Goal: Navigation & Orientation: Find specific page/section

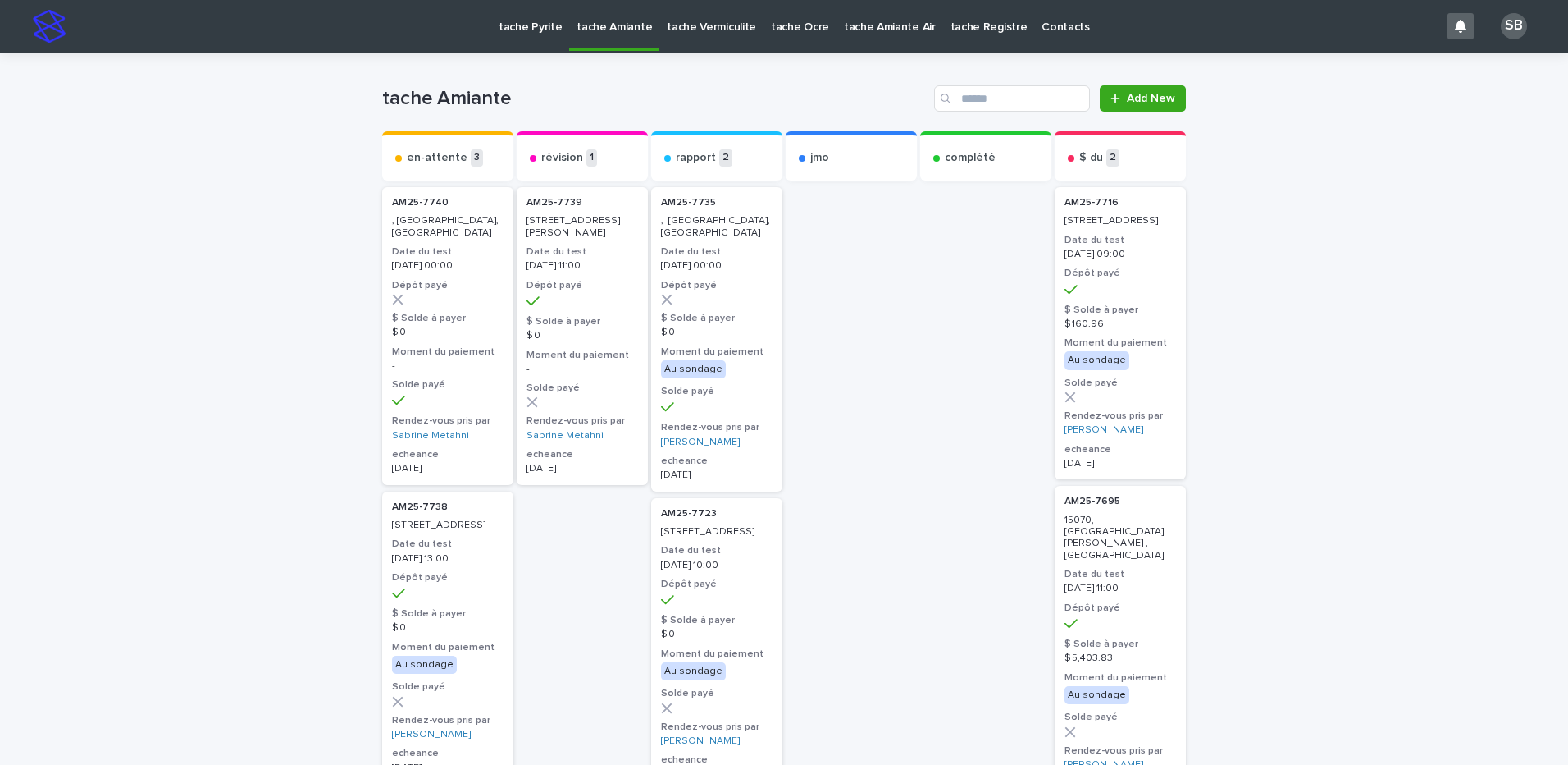
click at [718, 33] on p "tache Vermiculite" at bounding box center [711, 17] width 89 height 35
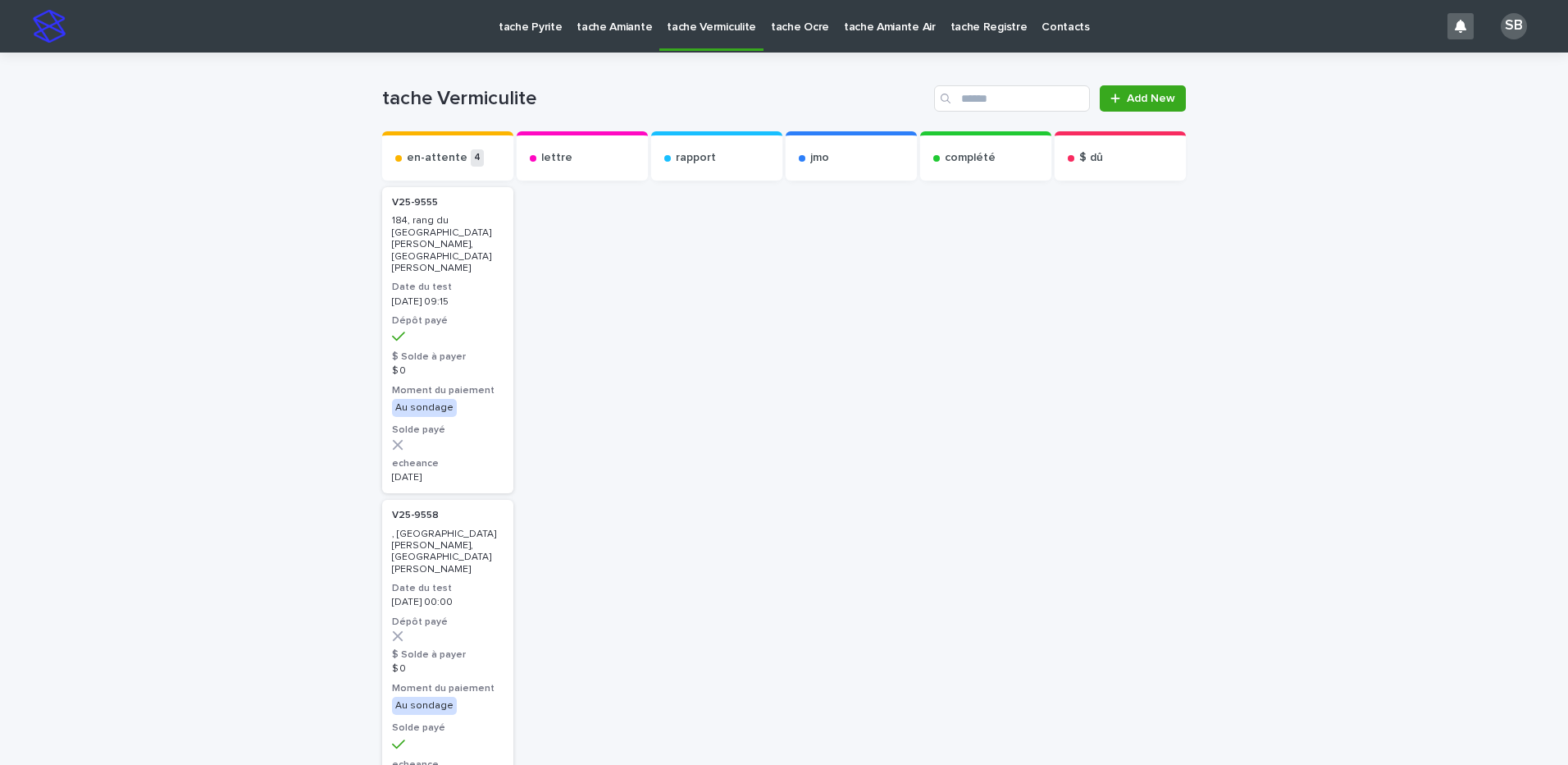
click at [533, 33] on p "tache Pyrite" at bounding box center [530, 17] width 63 height 35
